Goal: Task Accomplishment & Management: Complete application form

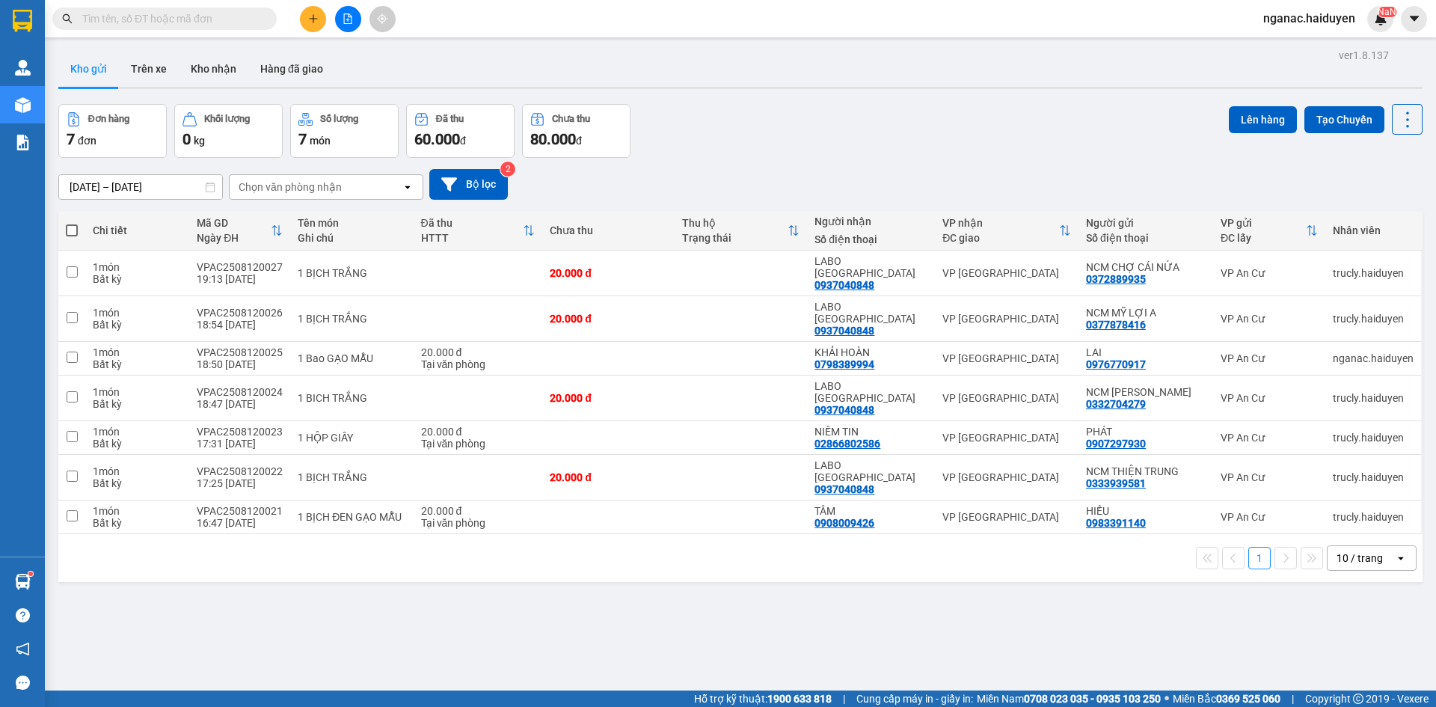
click at [153, 67] on button "Trên xe" at bounding box center [149, 69] width 60 height 36
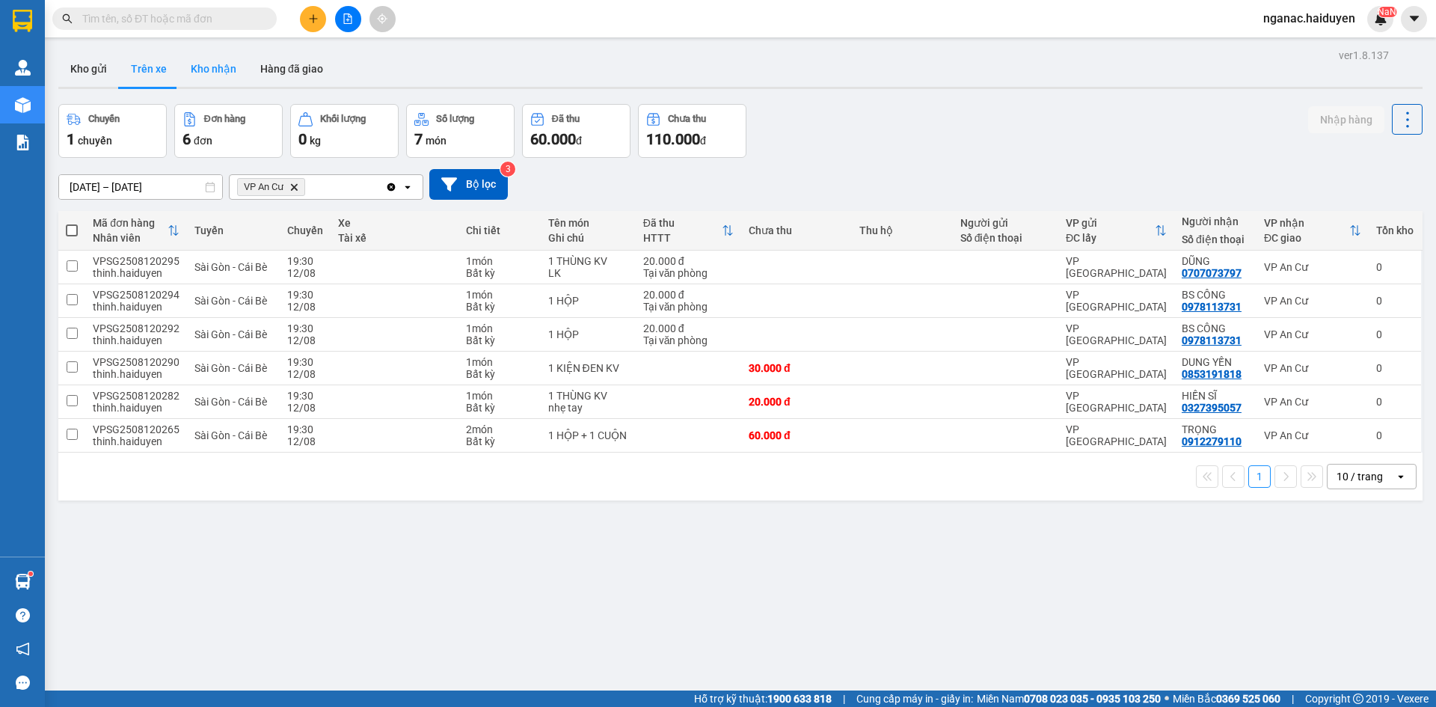
click at [224, 62] on button "Kho nhận" at bounding box center [214, 69] width 70 height 36
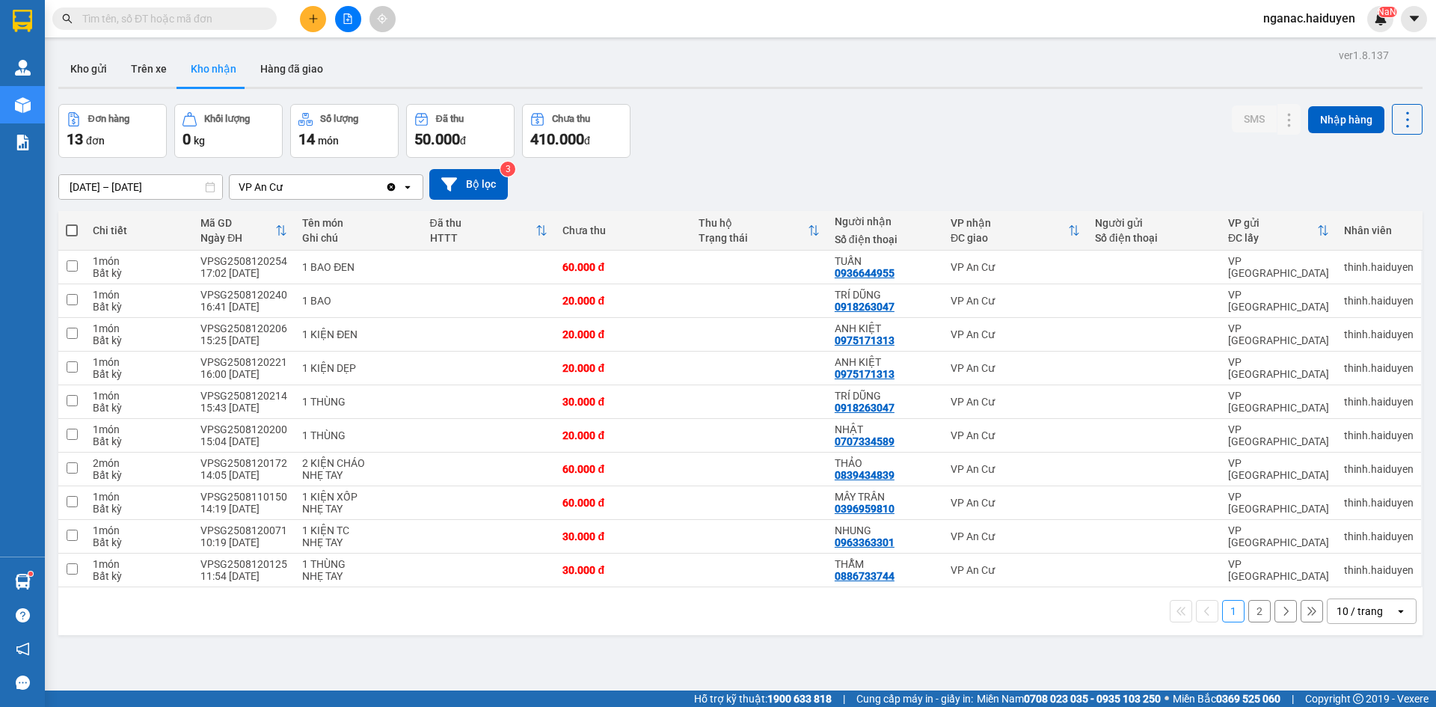
click at [337, 671] on div "ver 1.8.137 Kho gửi Trên xe Kho nhận Hàng đã giao Đơn hàng 13 đơn Khối lượng 0 …" at bounding box center [740, 398] width 1376 height 707
click at [310, 16] on icon "plus" at bounding box center [313, 18] width 10 height 10
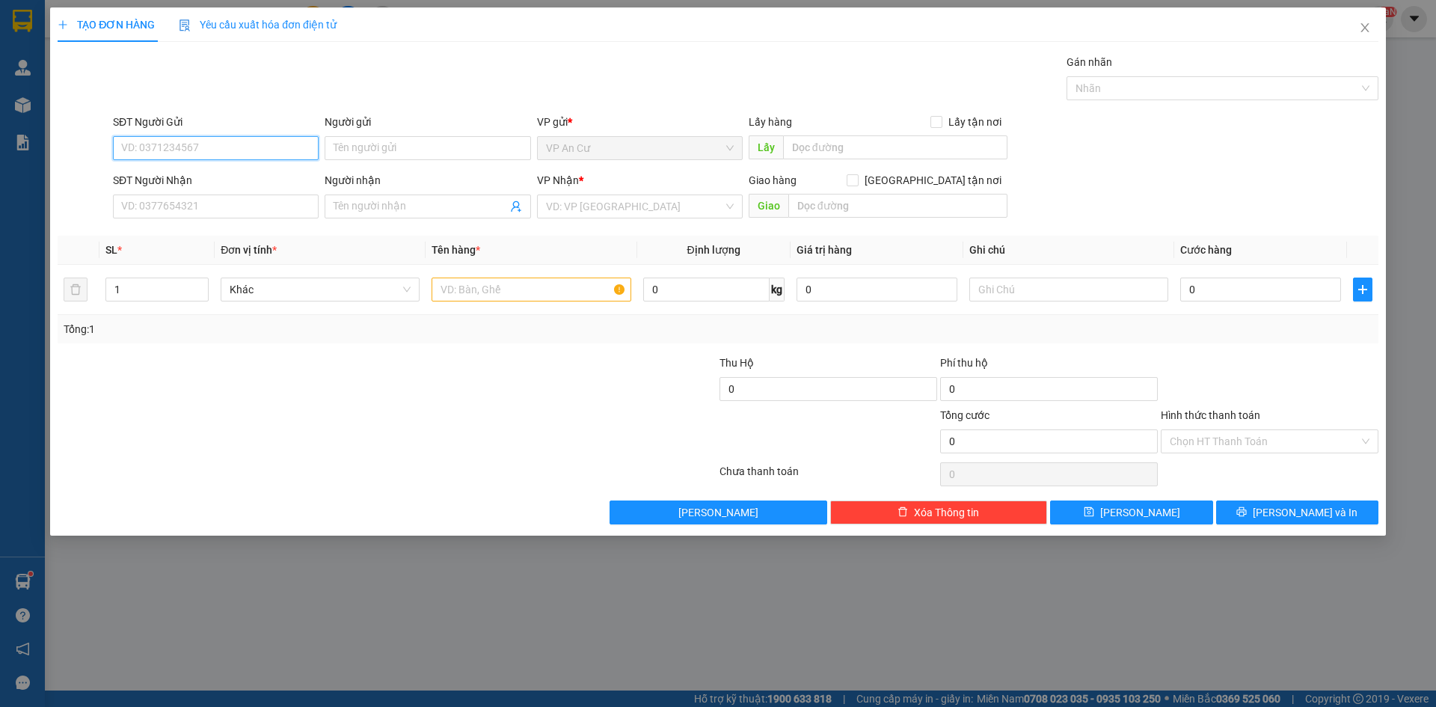
click at [167, 141] on input "SĐT Người Gửi" at bounding box center [216, 148] width 206 height 24
click at [186, 173] on div "0799514949 - GẤM" at bounding box center [216, 178] width 188 height 16
type input "0799514949"
type input "GẤM"
type input "0901728265"
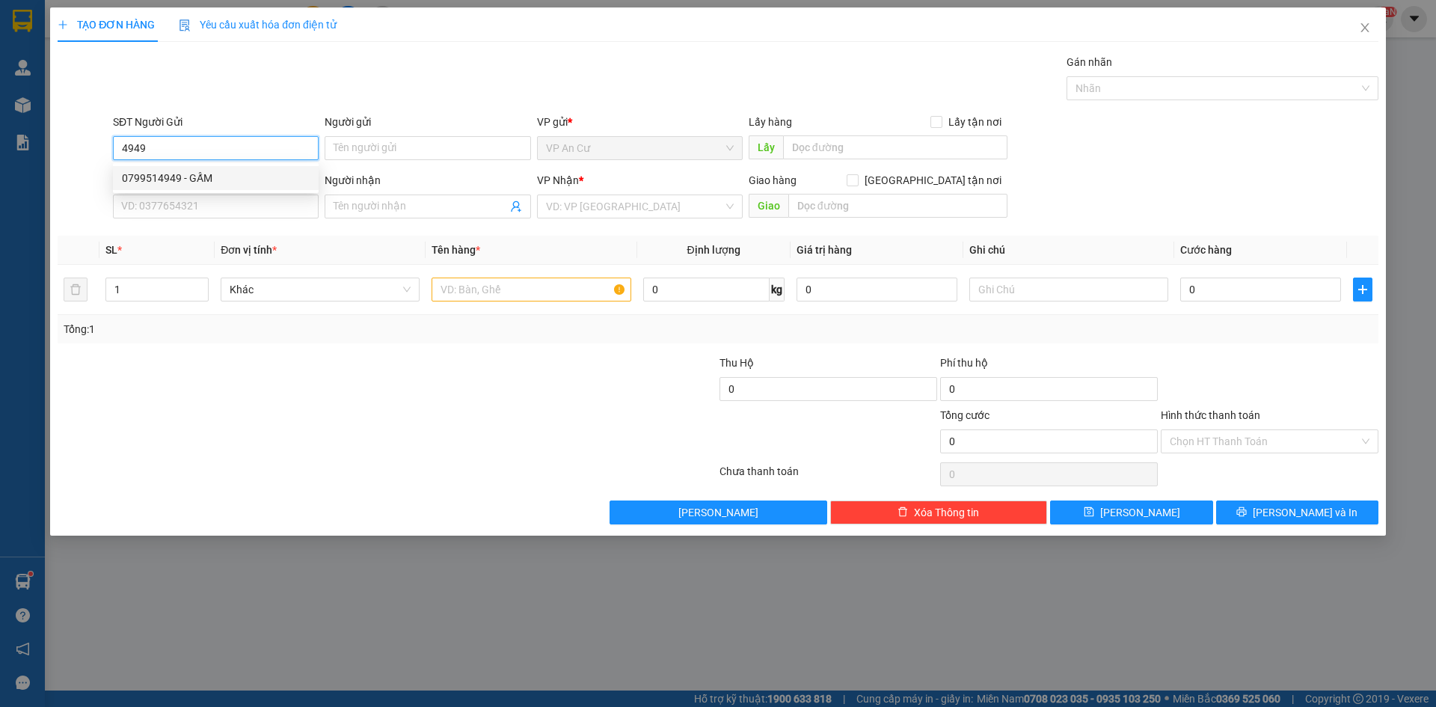
type input "BÁNH NGỌT (Y BÌNH)"
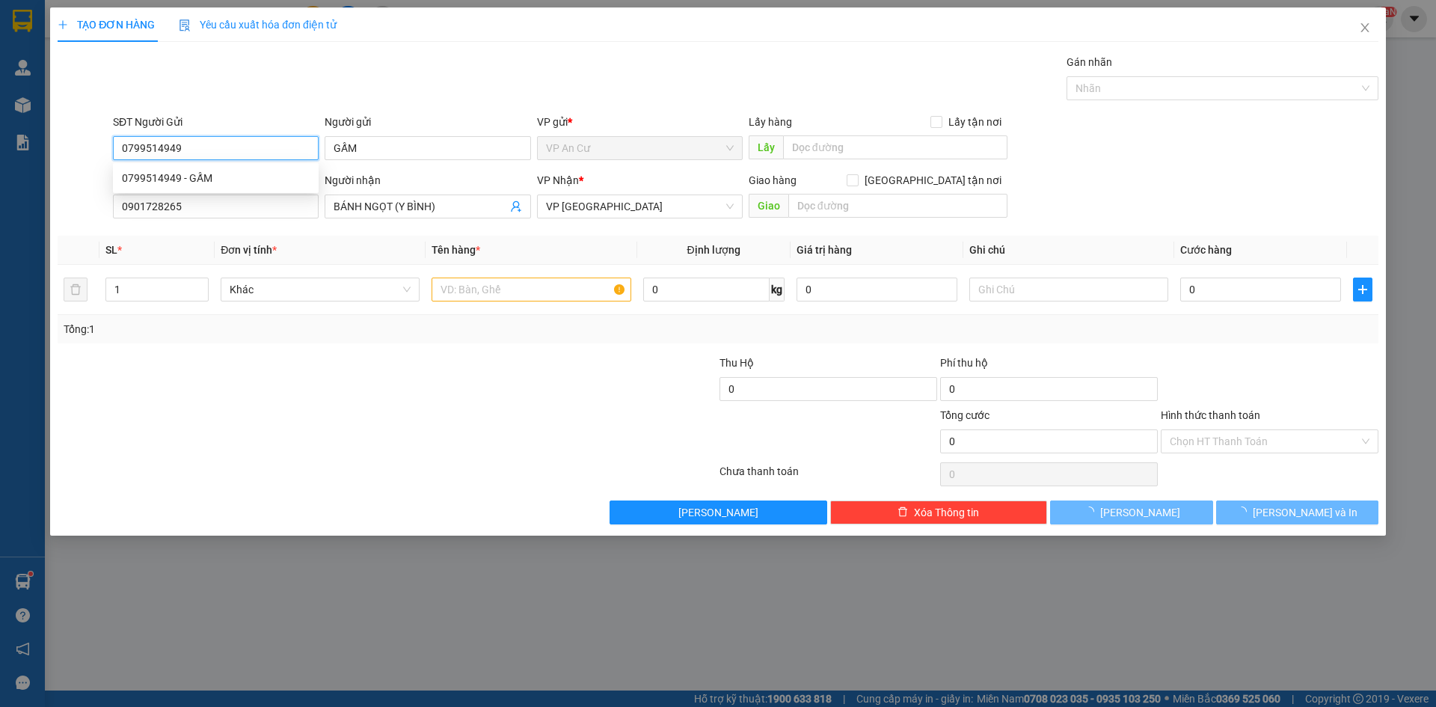
type input "20.000"
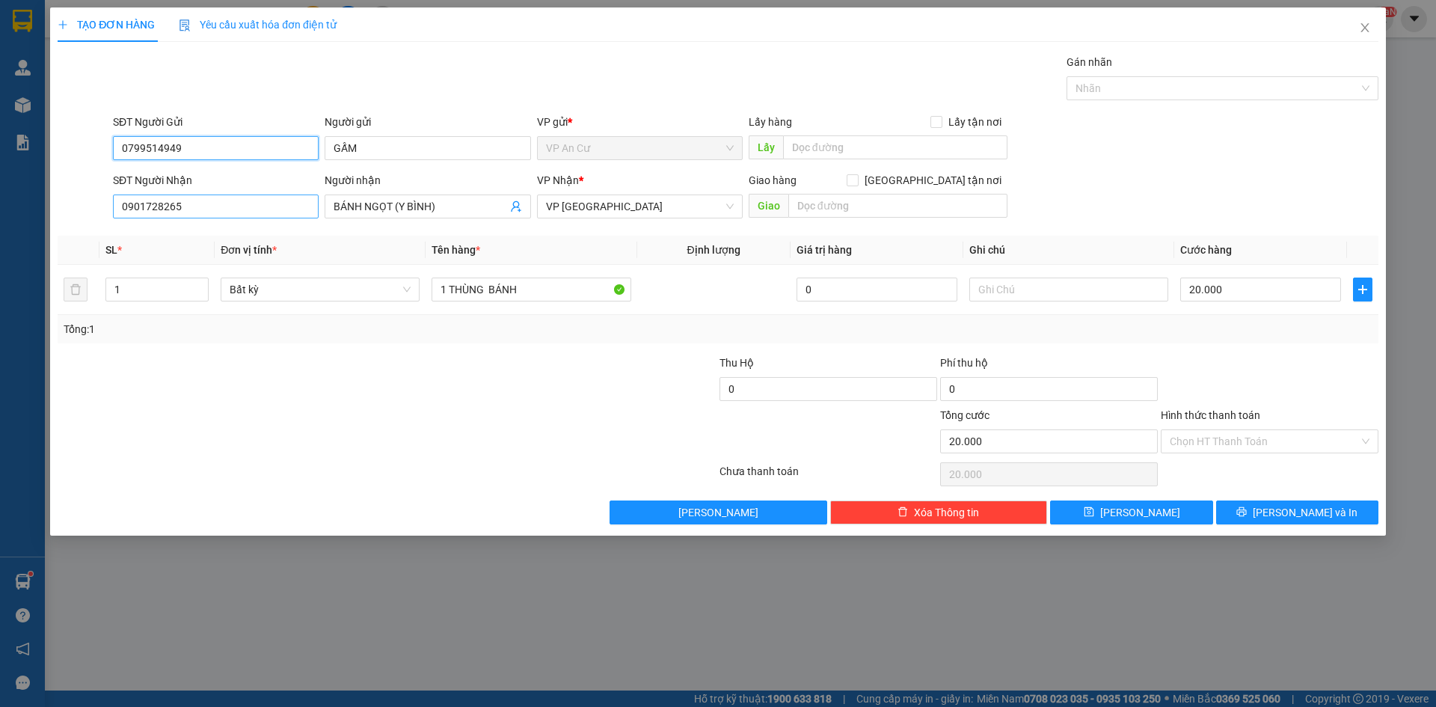
type input "0799514949"
drag, startPoint x: 200, startPoint y: 203, endPoint x: 43, endPoint y: 245, distance: 161.8
click at [43, 245] on div "TẠO ĐƠN HÀNG Yêu cầu xuất hóa đơn điện tử Transit Pickup Surcharge Ids Transit …" at bounding box center [718, 353] width 1436 height 707
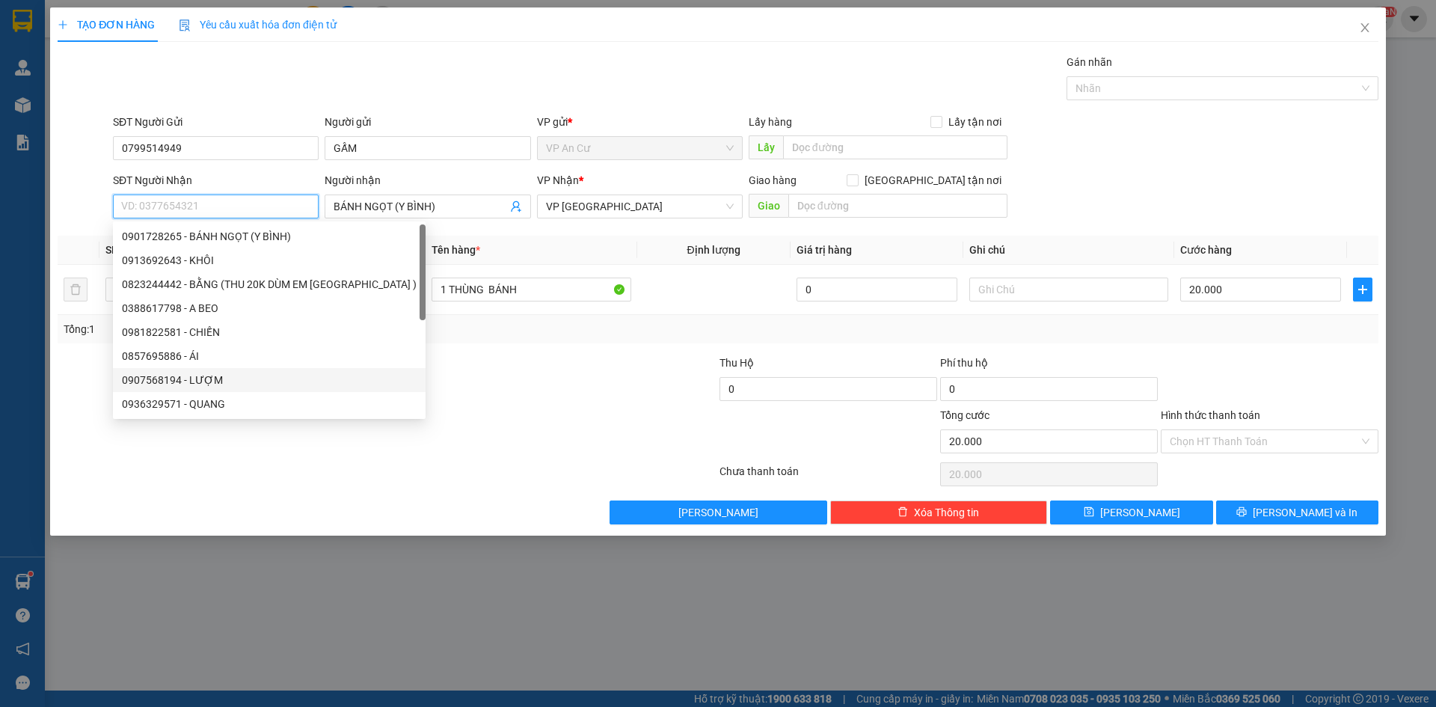
click at [195, 376] on div "0907568194 - LƯỢM" at bounding box center [269, 380] width 295 height 16
type input "0907568194"
type input "[PERSON_NAME]"
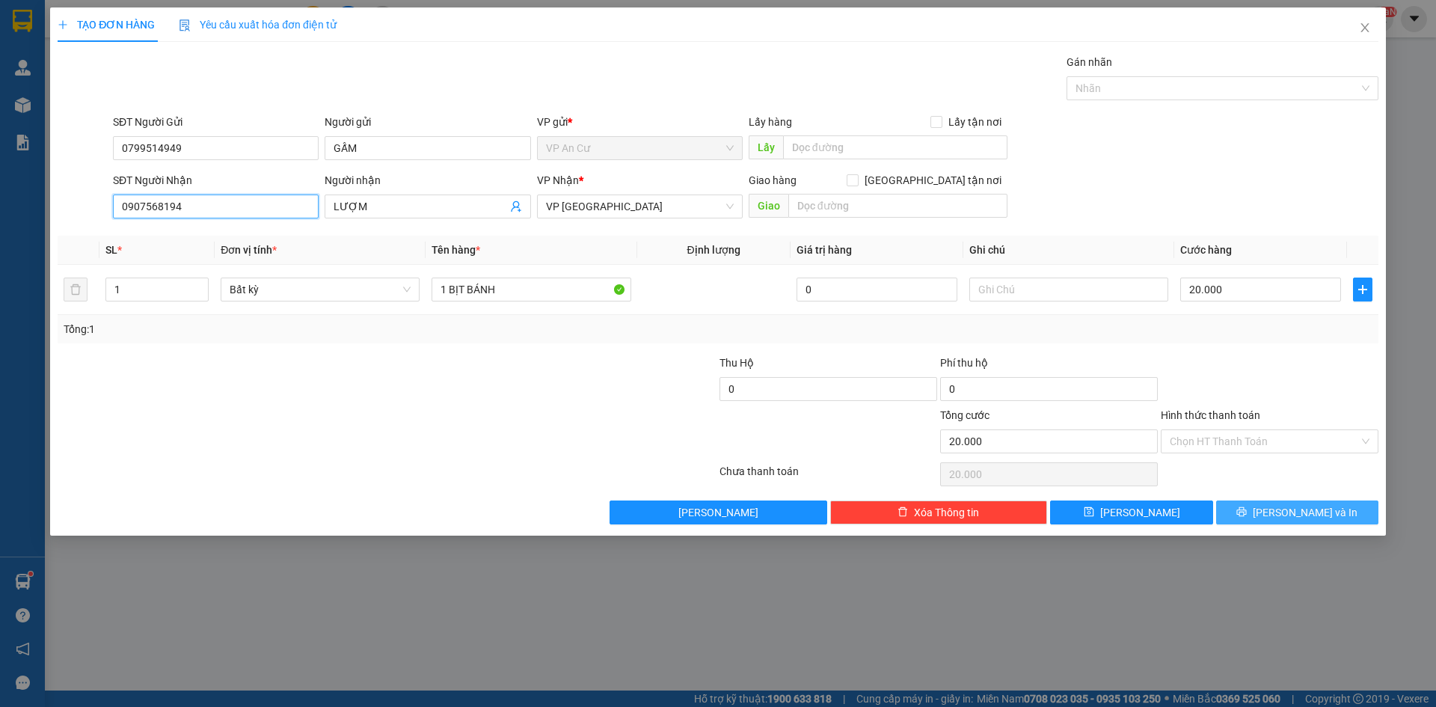
type input "0907568194"
click at [1259, 508] on button "Lưu và In" at bounding box center [1297, 512] width 162 height 24
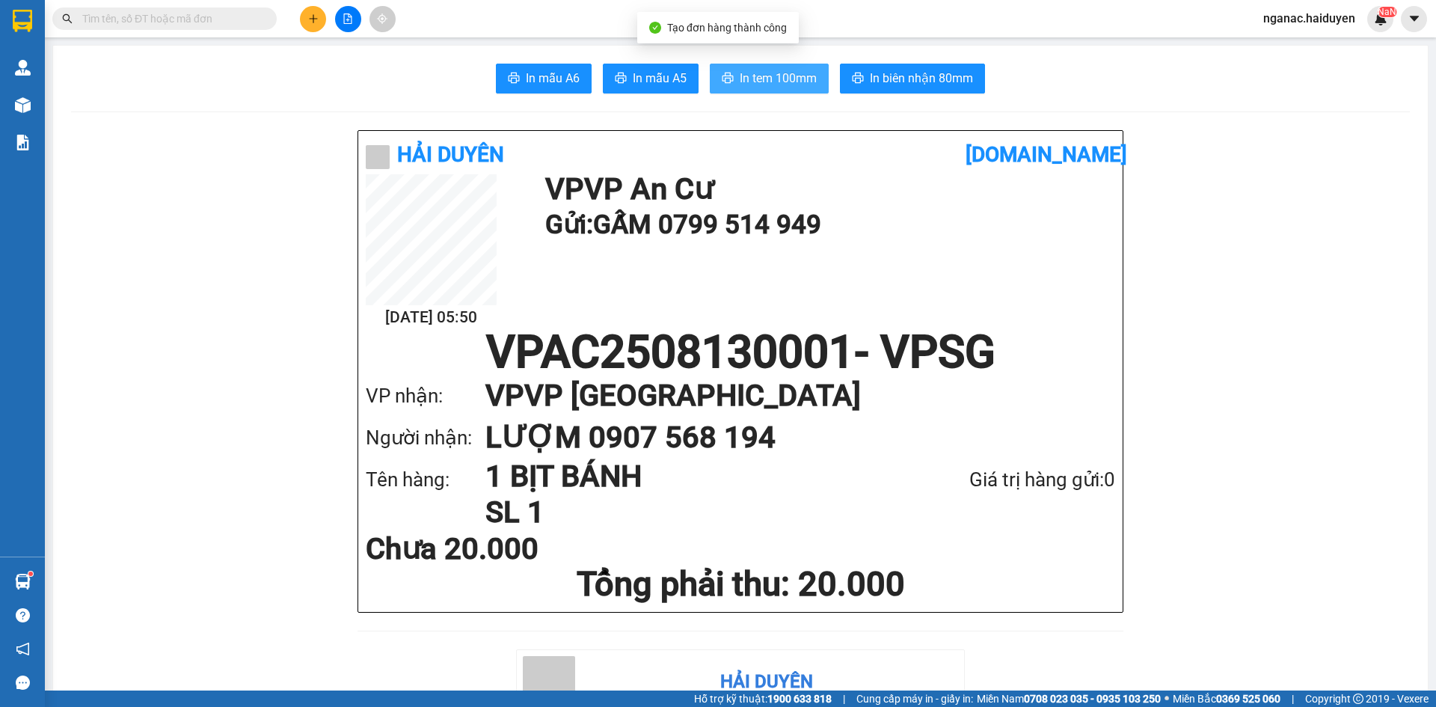
click at [754, 75] on span "In tem 100mm" at bounding box center [778, 78] width 77 height 19
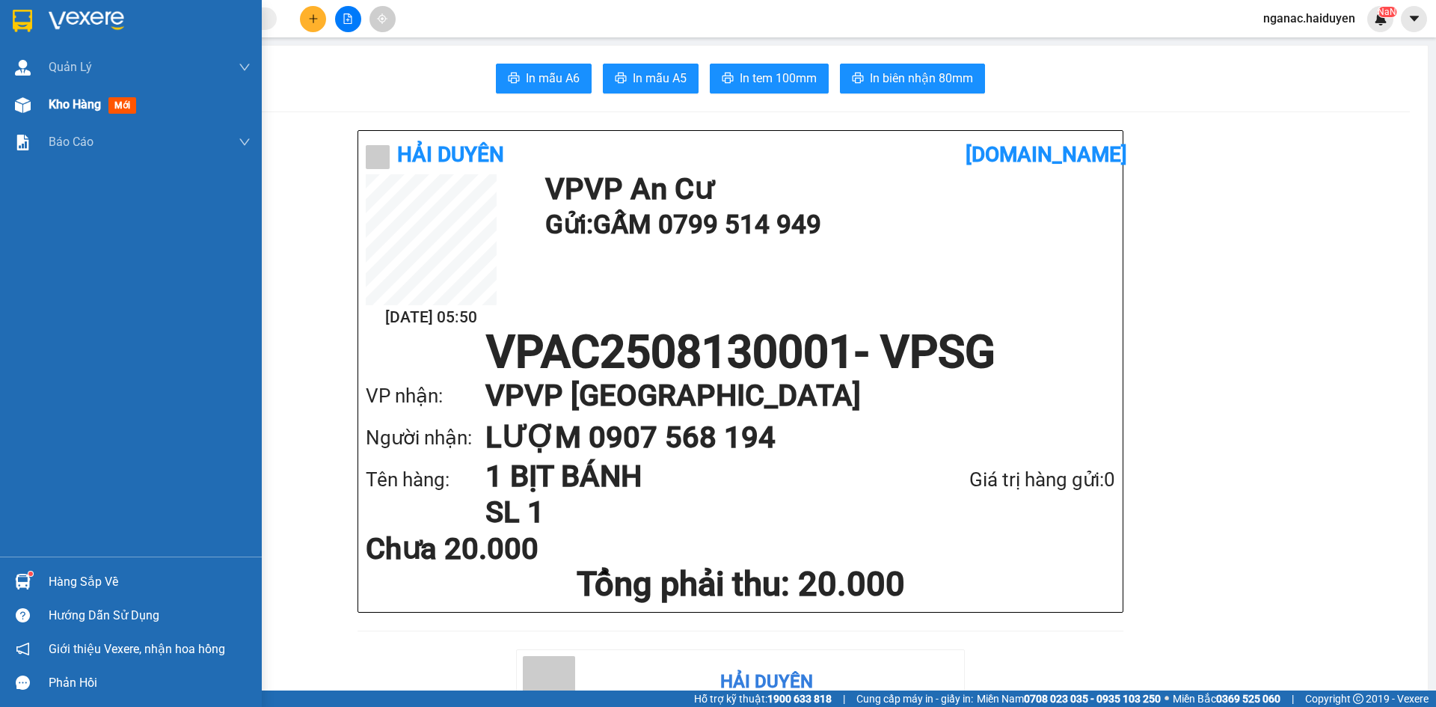
click at [49, 99] on span "Kho hàng" at bounding box center [75, 104] width 52 height 14
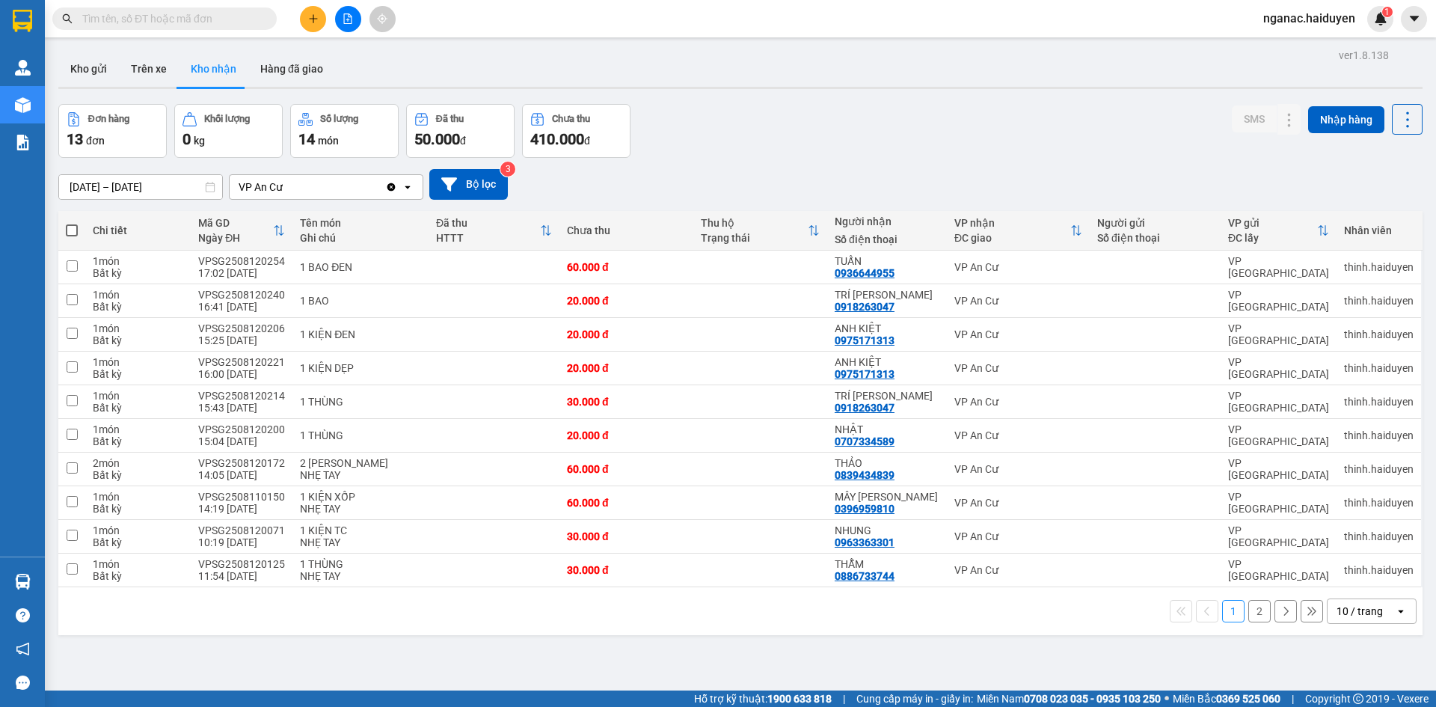
drag, startPoint x: 573, startPoint y: 684, endPoint x: 459, endPoint y: 630, distance: 126.1
click at [562, 681] on div "ver 1.8.138 Kho gửi Trên xe Kho nhận Hàng đã giao Đơn hàng 13 đơn Khối lượng 0 …" at bounding box center [740, 398] width 1376 height 707
click at [1298, 23] on span "nganac.haiduyen" at bounding box center [1309, 18] width 116 height 19
click at [1292, 48] on span "Đăng xuất" at bounding box center [1316, 46] width 83 height 16
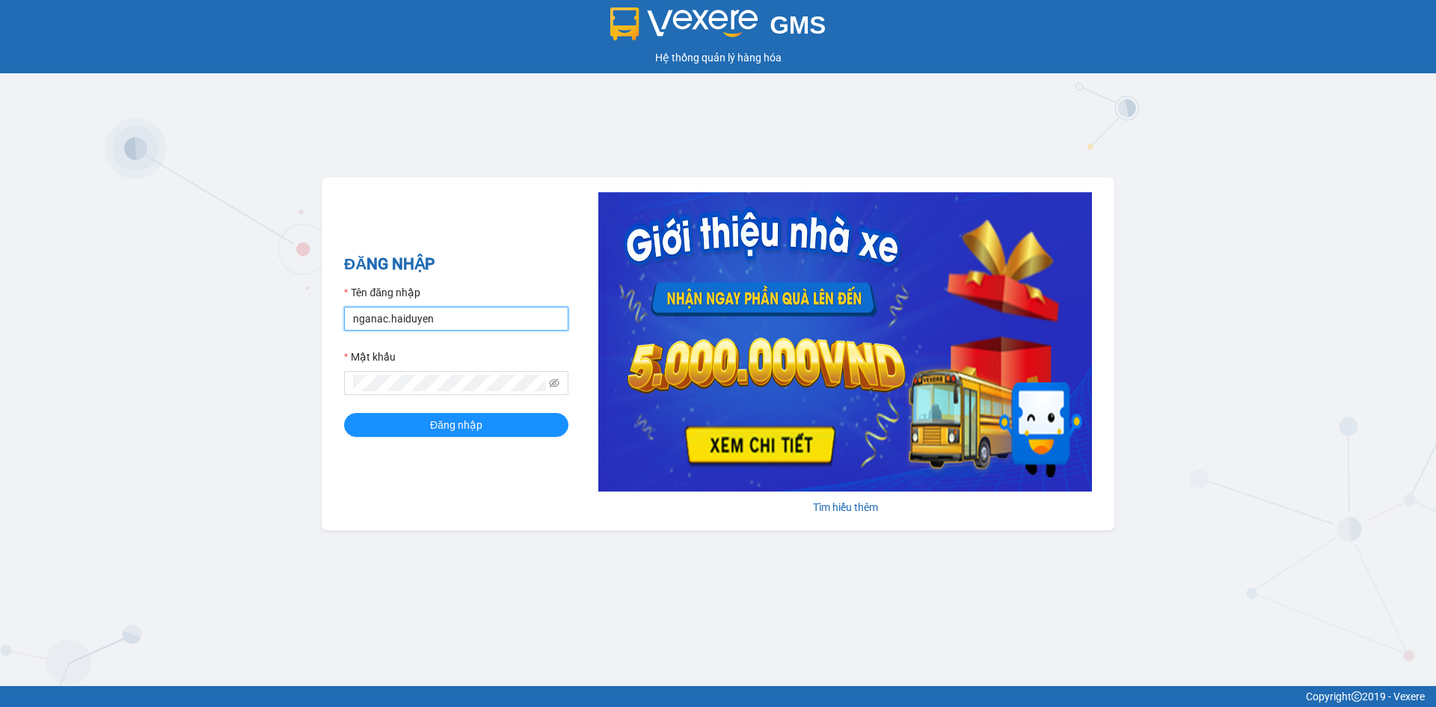
click at [490, 314] on input "nganac.haiduyen" at bounding box center [456, 319] width 224 height 24
type input "anac.haiduyen"
click at [394, 417] on button "Đăng nhập" at bounding box center [456, 425] width 224 height 24
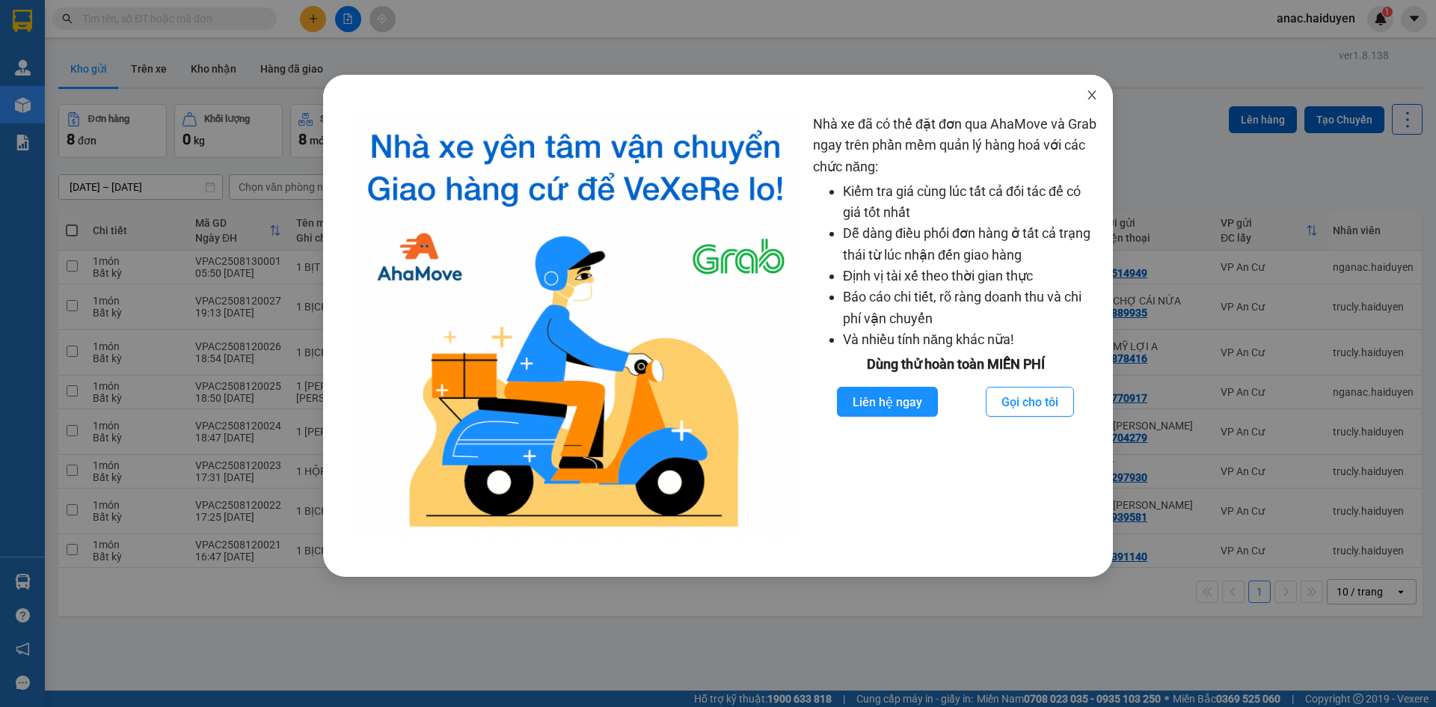
click at [1089, 99] on icon "close" at bounding box center [1091, 94] width 8 height 9
